Goal: Transaction & Acquisition: Purchase product/service

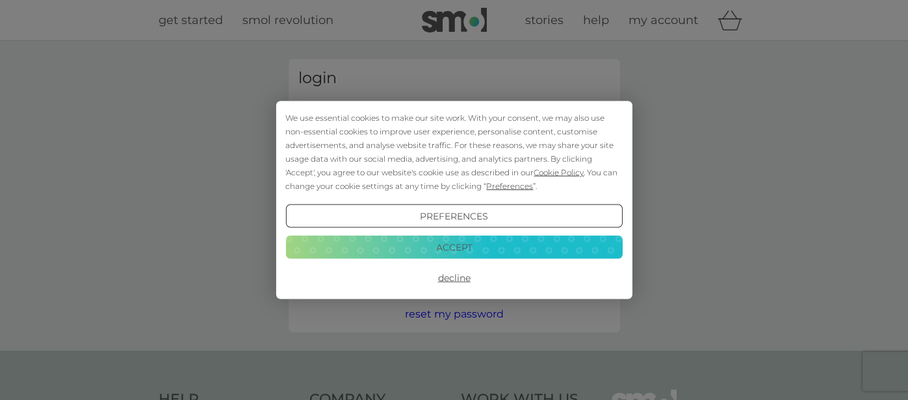
click at [440, 247] on button "Accept" at bounding box center [453, 246] width 337 height 23
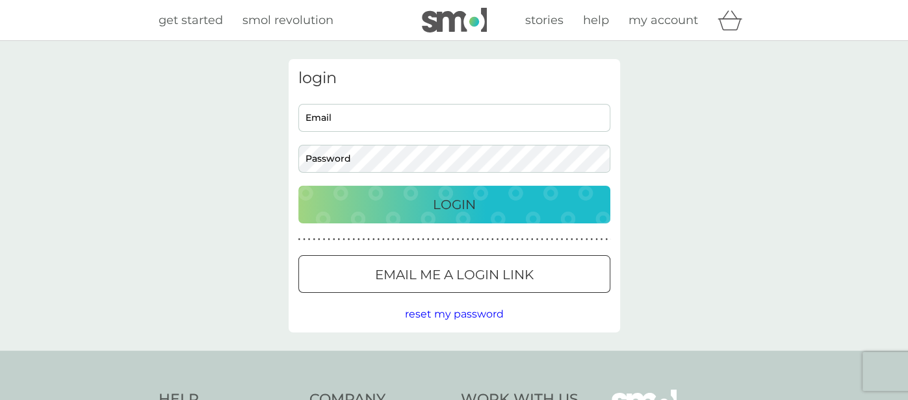
click at [393, 118] on input "Email" at bounding box center [454, 118] width 312 height 28
type input "erin.robb88@gmail.com"
click at [662, 26] on span "my account" at bounding box center [663, 20] width 70 height 14
click at [452, 276] on div at bounding box center [454, 275] width 47 height 14
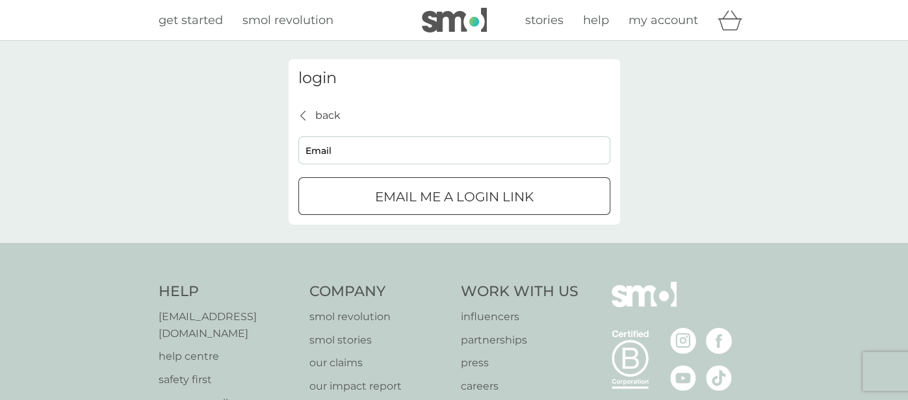
click at [324, 138] on input "Email" at bounding box center [454, 150] width 312 height 28
type input "erin.robb88@gmail.com"
click at [413, 185] on button "Email me a login link" at bounding box center [454, 196] width 312 height 38
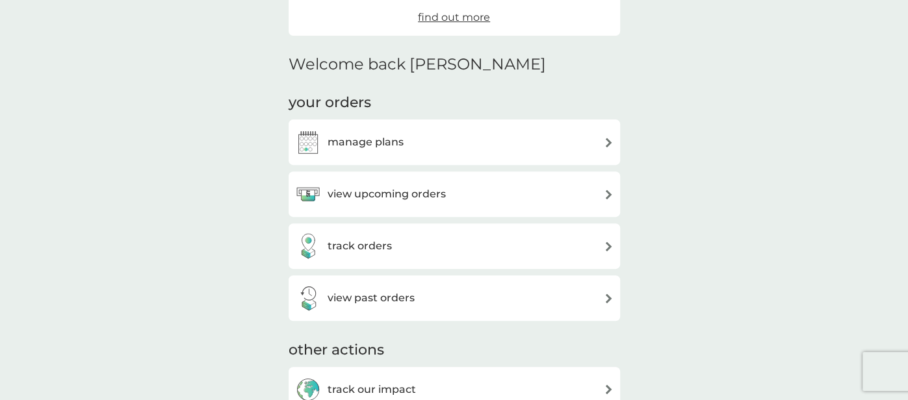
scroll to position [274, 0]
click at [395, 138] on h3 "manage plans" at bounding box center [366, 141] width 76 height 17
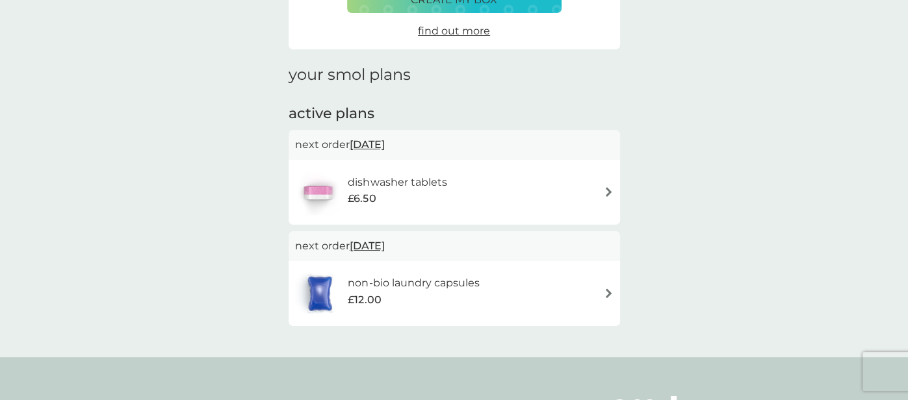
scroll to position [127, 0]
click at [384, 276] on h6 "non-bio laundry capsules" at bounding box center [413, 284] width 131 height 17
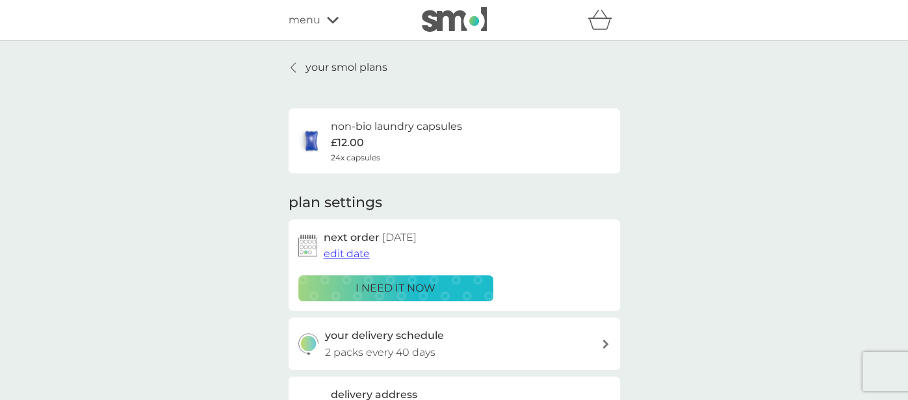
click at [325, 19] on div "menu" at bounding box center [344, 20] width 110 height 17
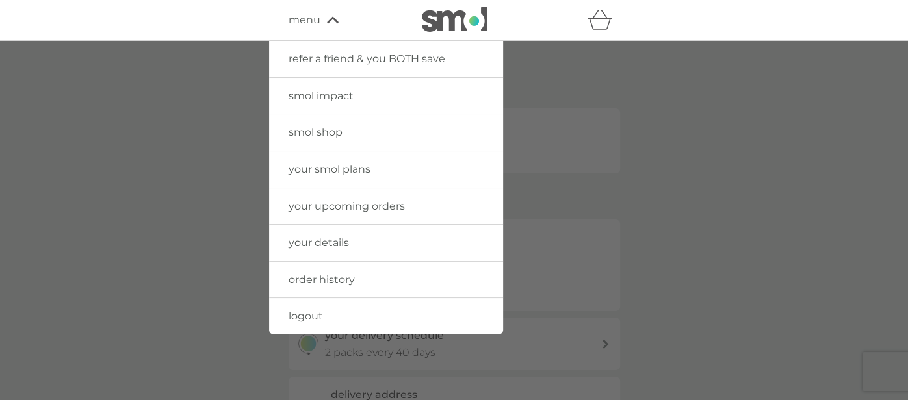
click at [319, 132] on span "smol shop" at bounding box center [316, 132] width 54 height 12
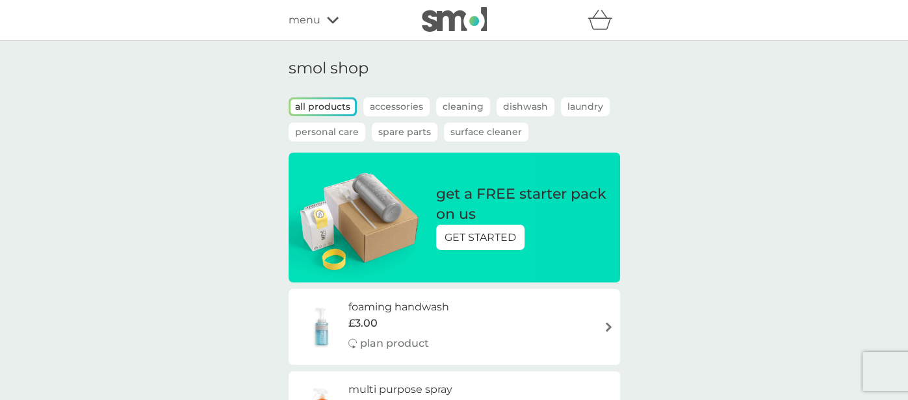
click at [471, 106] on p "Cleaning" at bounding box center [463, 106] width 54 height 19
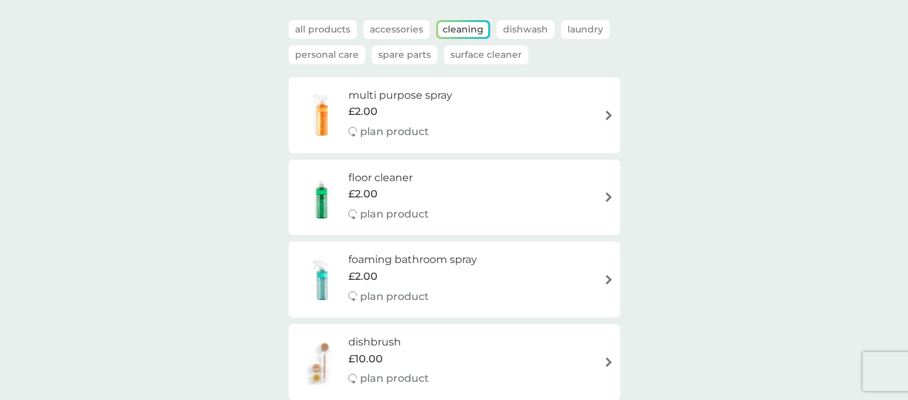
scroll to position [77, 0]
click at [586, 29] on p "Laundry" at bounding box center [585, 30] width 49 height 19
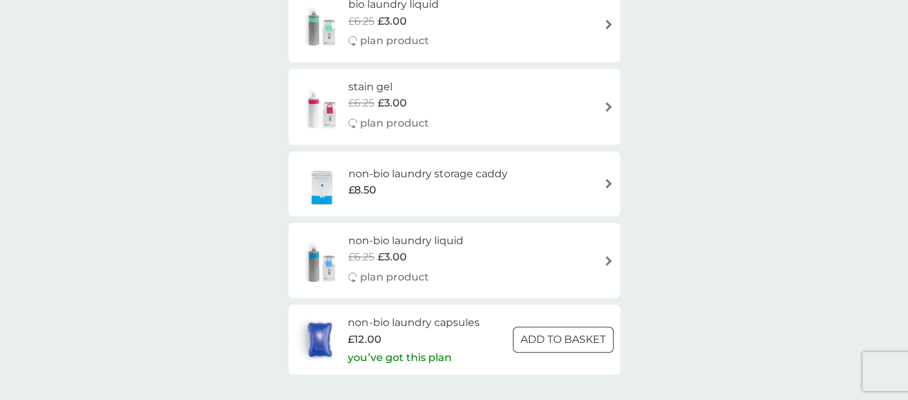
scroll to position [562, 0]
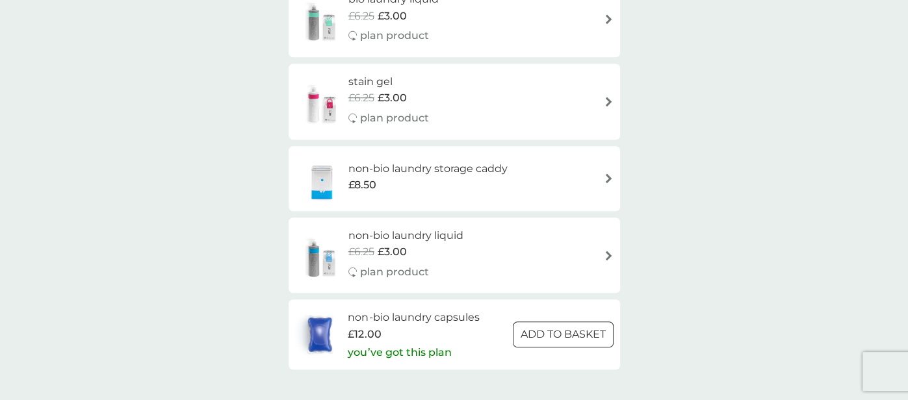
click at [377, 233] on h6 "non-bio laundry liquid" at bounding box center [405, 235] width 115 height 17
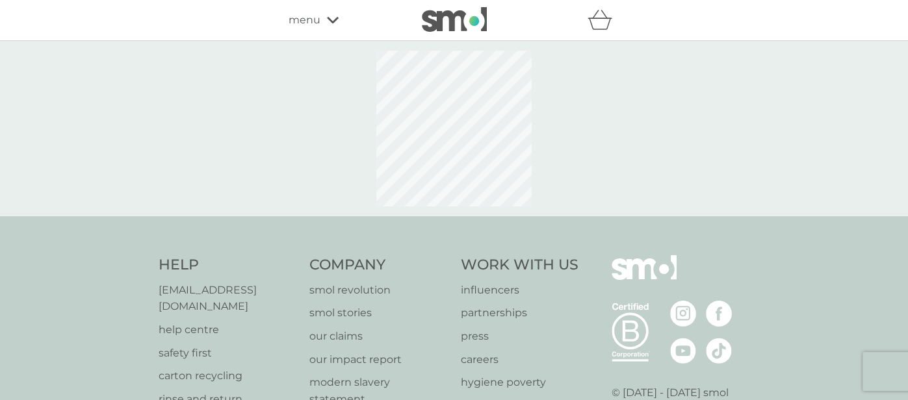
select select "91"
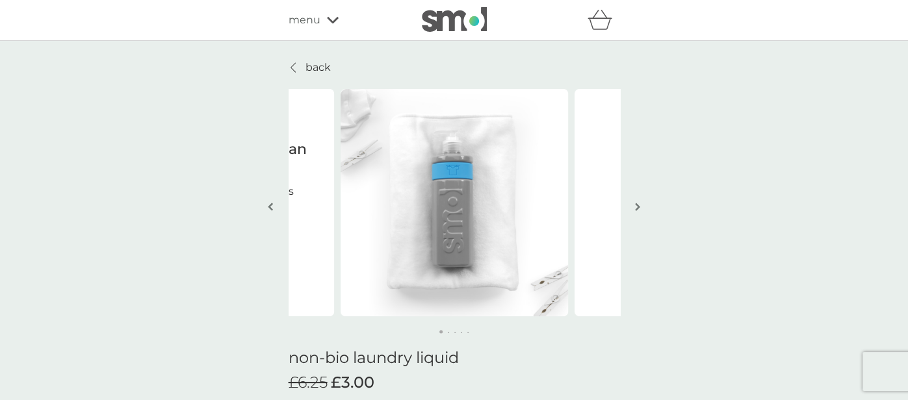
click at [638, 203] on img "button" at bounding box center [637, 207] width 5 height 10
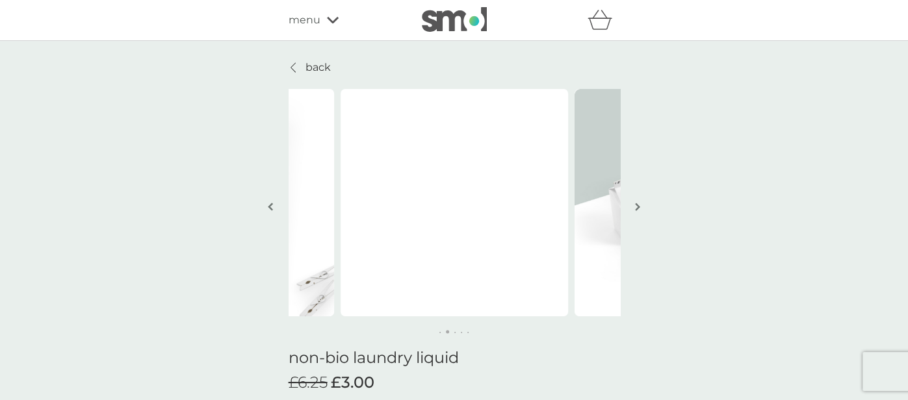
click at [638, 203] on img "button" at bounding box center [637, 207] width 5 height 10
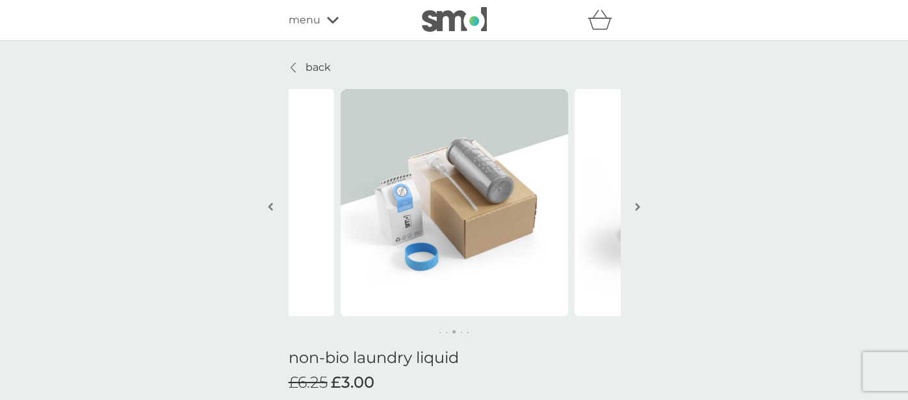
click at [638, 203] on img "button" at bounding box center [637, 207] width 5 height 10
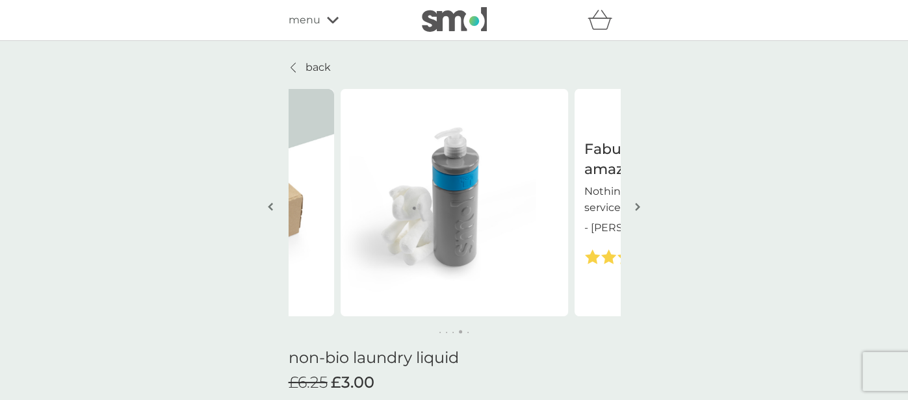
click at [638, 203] on img "button" at bounding box center [637, 207] width 5 height 10
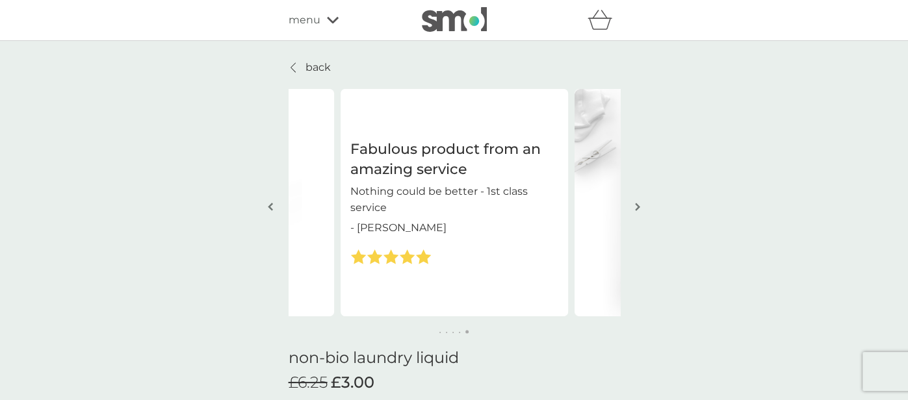
click at [638, 203] on img "button" at bounding box center [637, 207] width 5 height 10
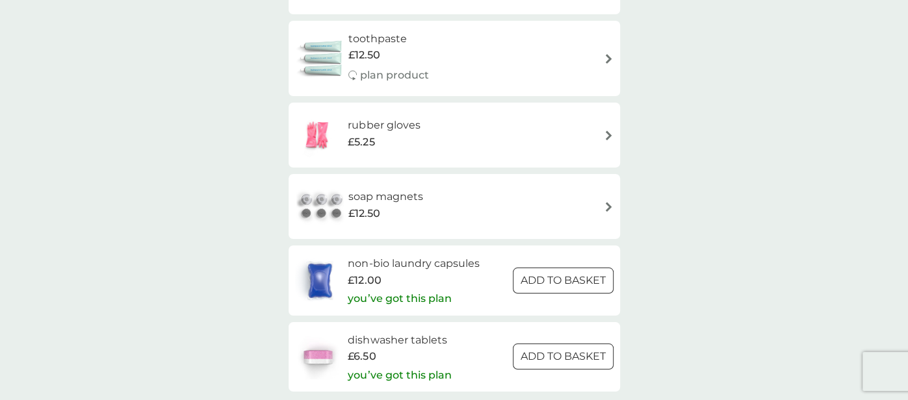
scroll to position [1979, 0]
click at [377, 193] on h6 "soap magnets" at bounding box center [385, 195] width 75 height 17
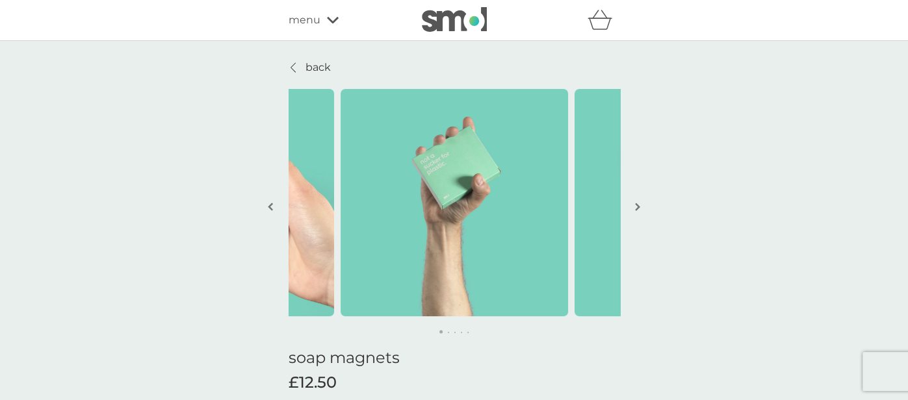
click at [637, 206] on img "button" at bounding box center [637, 207] width 5 height 10
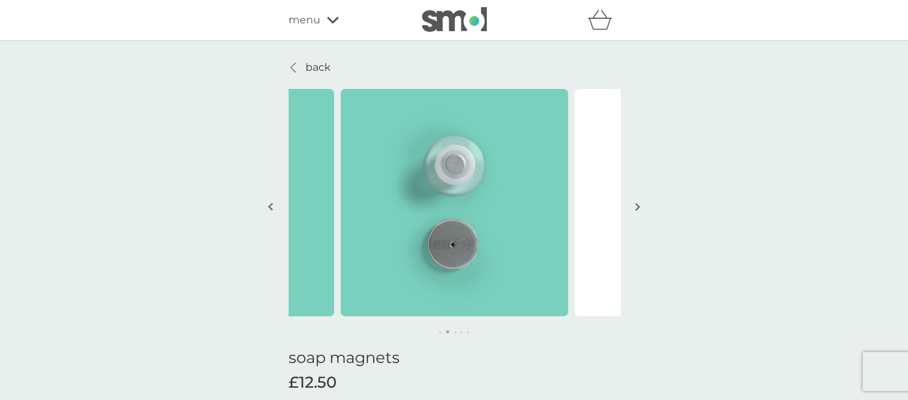
click at [637, 206] on img "button" at bounding box center [637, 207] width 5 height 10
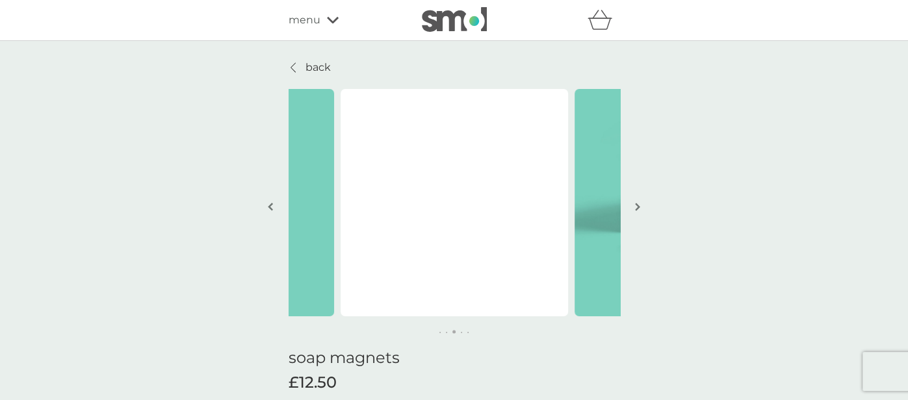
click at [637, 206] on img "button" at bounding box center [637, 207] width 5 height 10
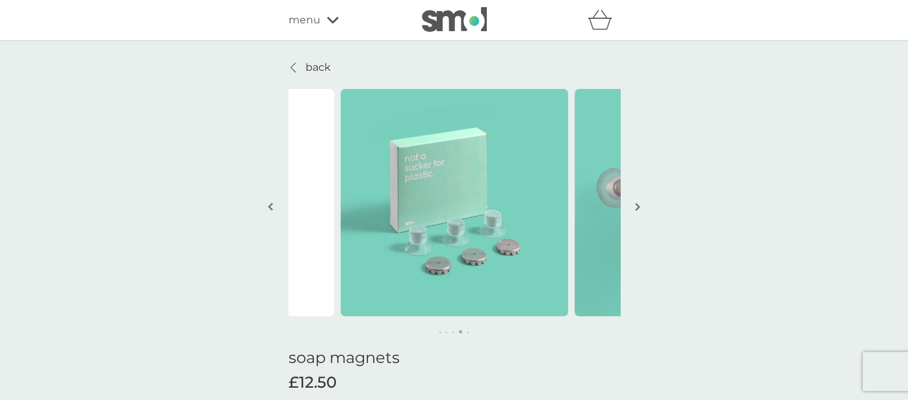
click at [637, 206] on img "button" at bounding box center [637, 207] width 5 height 10
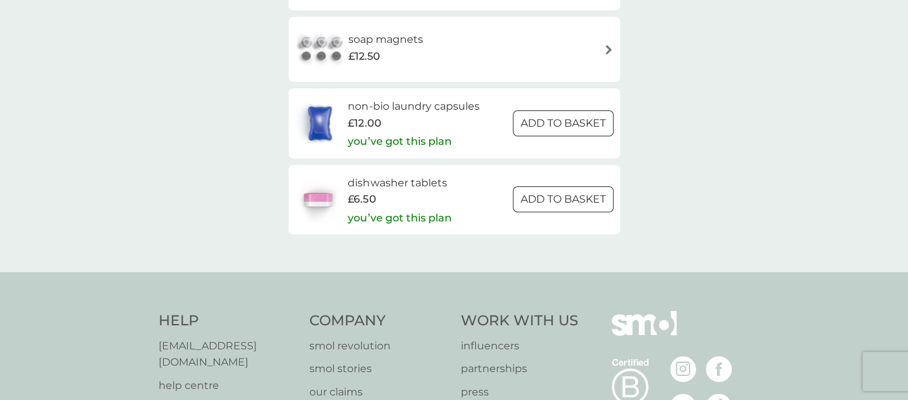
scroll to position [2133, 0]
click at [430, 142] on p "you’ve got this plan" at bounding box center [399, 143] width 103 height 17
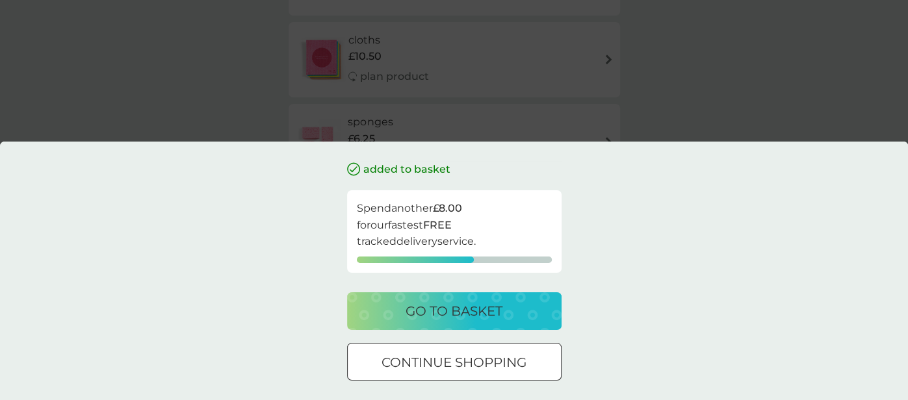
scroll to position [1569, 0]
click at [713, 101] on div "added to basket Spend another £8.00 for our fastest FREE tracked delivery servi…" at bounding box center [454, 200] width 908 height 400
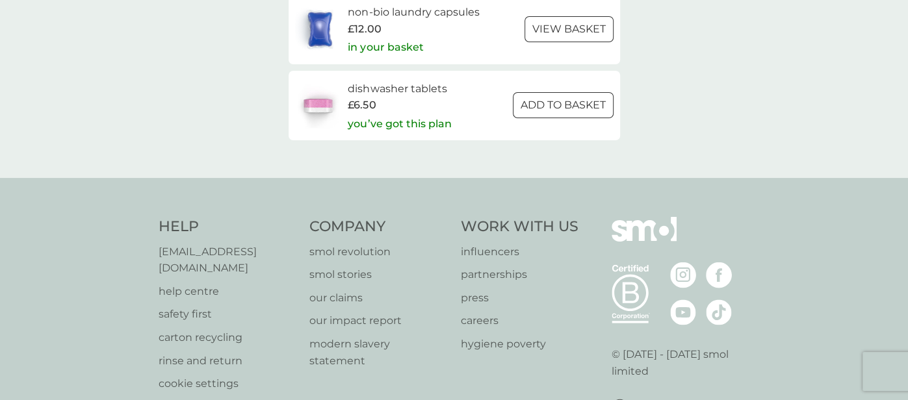
scroll to position [2247, 0]
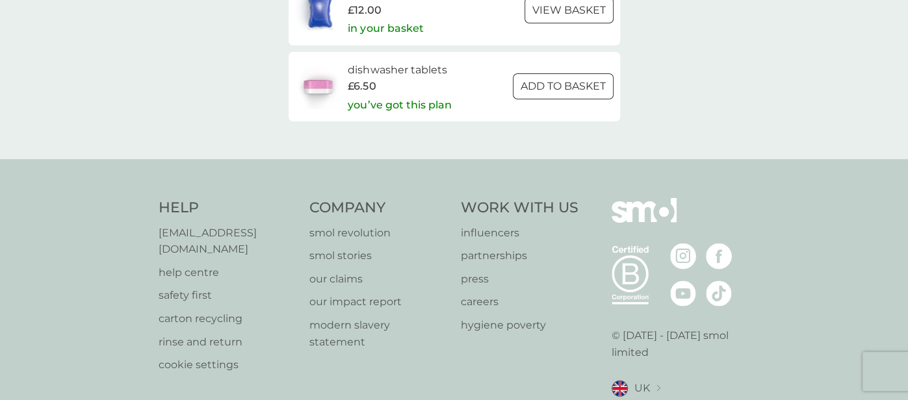
click at [656, 385] on img at bounding box center [658, 388] width 4 height 7
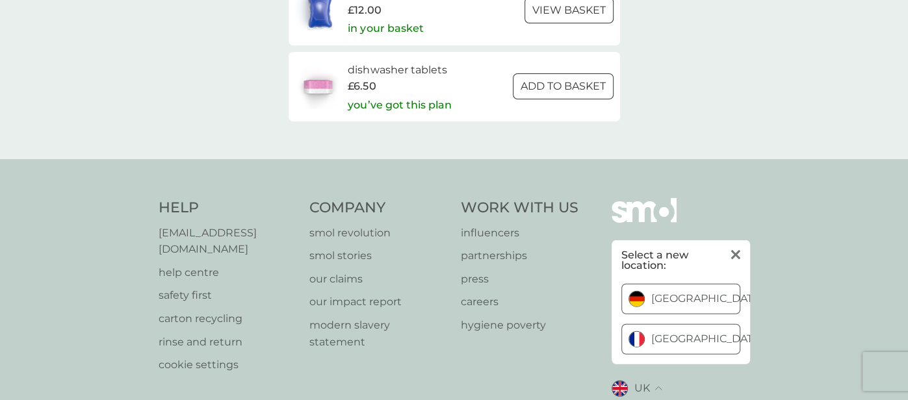
click at [233, 334] on p "rinse and return" at bounding box center [228, 342] width 138 height 17
